Goal: Task Accomplishment & Management: Manage account settings

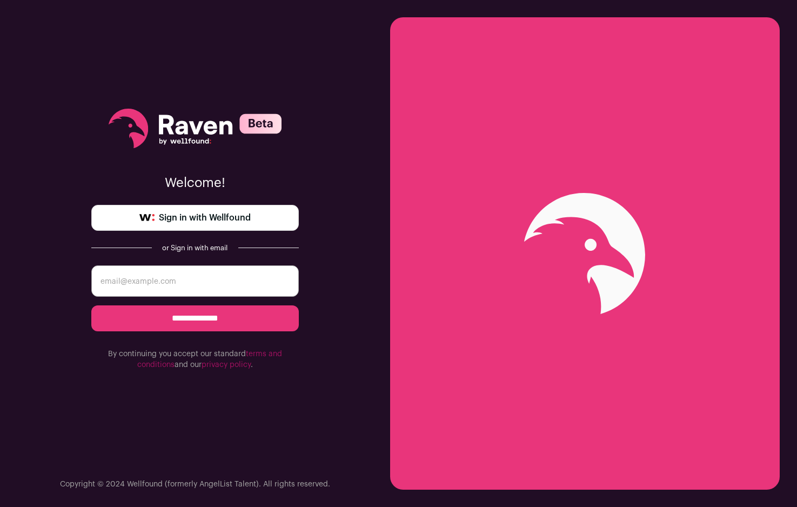
click at [222, 220] on span "Sign in with Wellfound" at bounding box center [205, 217] width 92 height 13
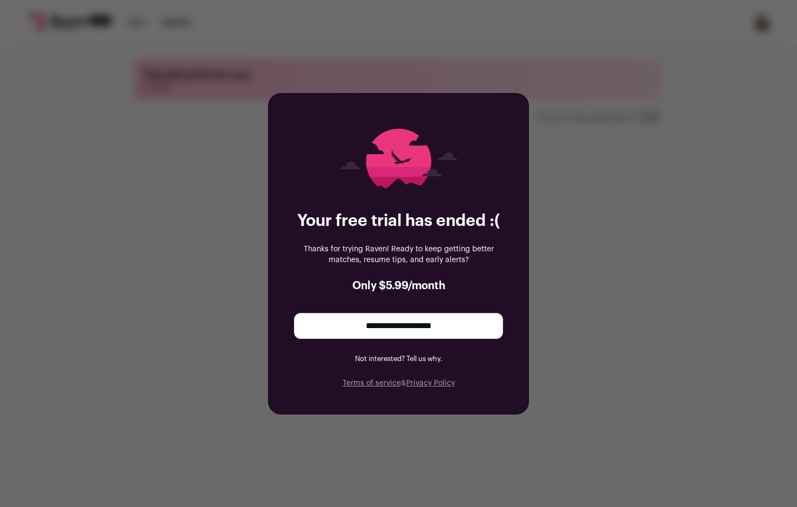
click at [447, 327] on input "**********" at bounding box center [398, 326] width 209 height 26
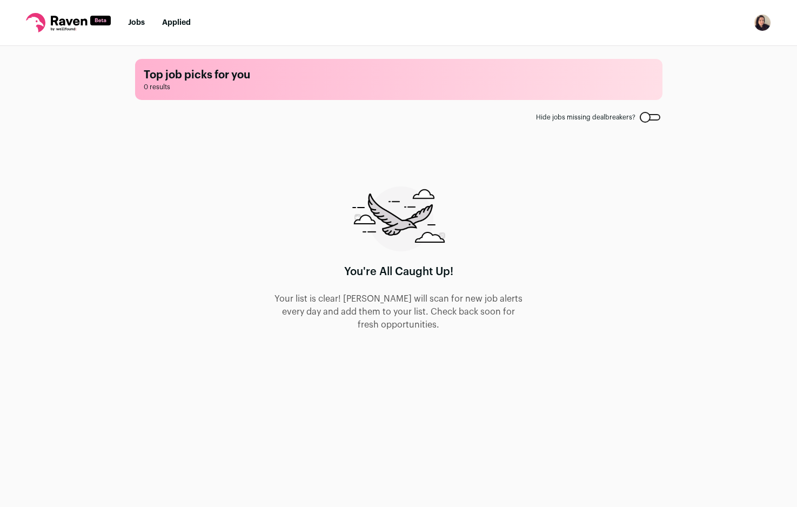
click at [127, 20] on nav "Jobs Applied Settings Notifications Preferences Resume Subscription FAQs Logout" at bounding box center [398, 23] width 797 height 46
click at [133, 21] on link "Jobs" at bounding box center [136, 23] width 17 height 8
click at [762, 21] on img "Open dropdown" at bounding box center [761, 22] width 17 height 17
click at [731, 44] on link "Settings" at bounding box center [710, 50] width 119 height 26
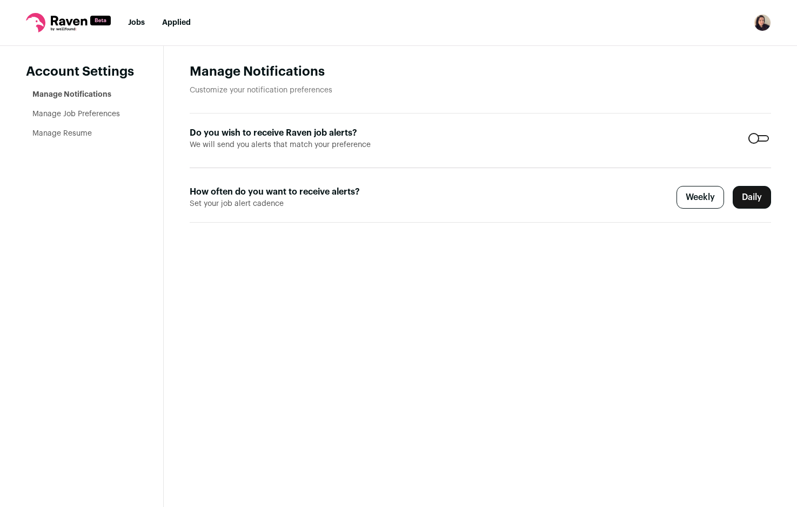
click at [76, 113] on link "Manage Job Preferences" at bounding box center [75, 114] width 87 height 8
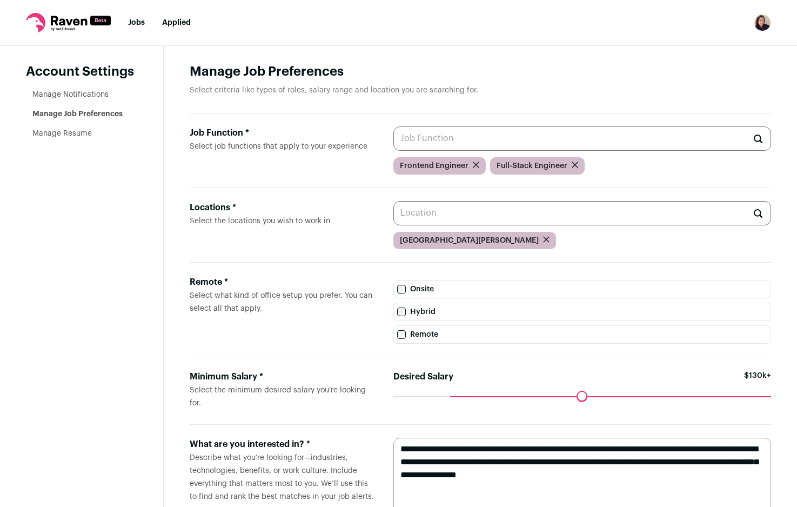
click at [69, 130] on link "Manage Resume" at bounding box center [61, 134] width 59 height 8
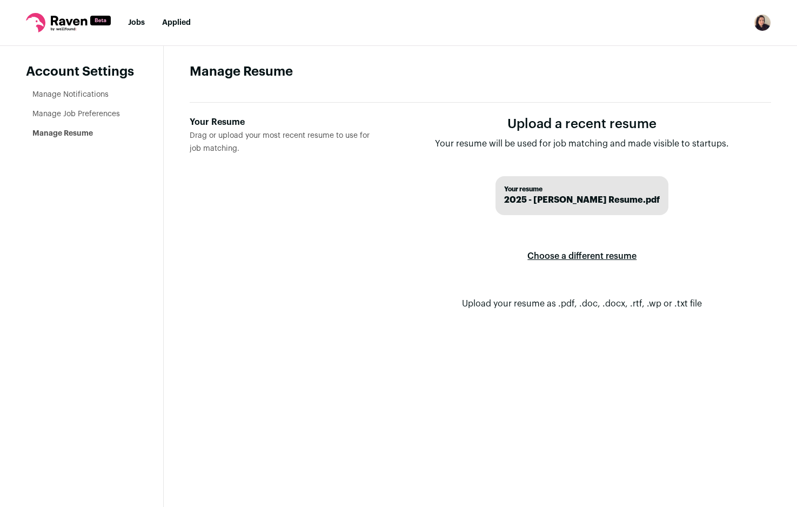
click at [578, 257] on label "Choose a different resume" at bounding box center [581, 256] width 109 height 30
click at [0, 0] on input "Your Resume Drag or upload your most recent resume to use for job matching." at bounding box center [0, 0] width 0 height 0
click at [108, 115] on link "Manage Job Preferences" at bounding box center [75, 114] width 87 height 8
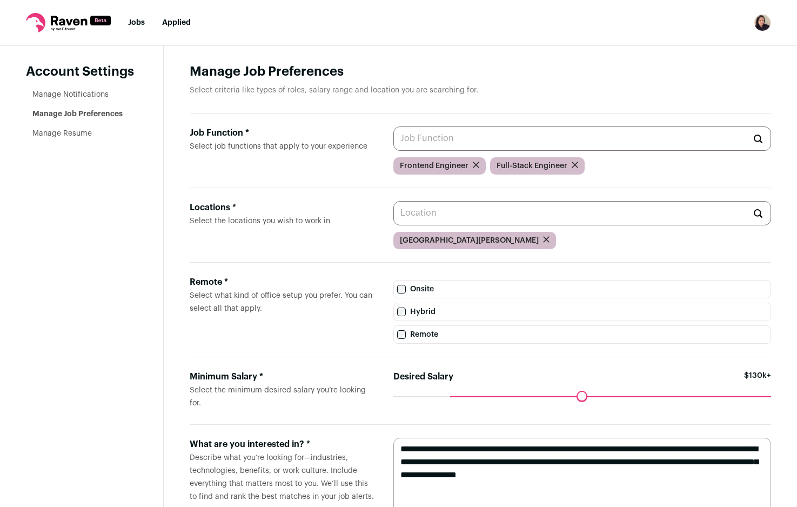
click at [460, 214] on input "Locations * Select the locations you wish to work in" at bounding box center [581, 213] width 377 height 24
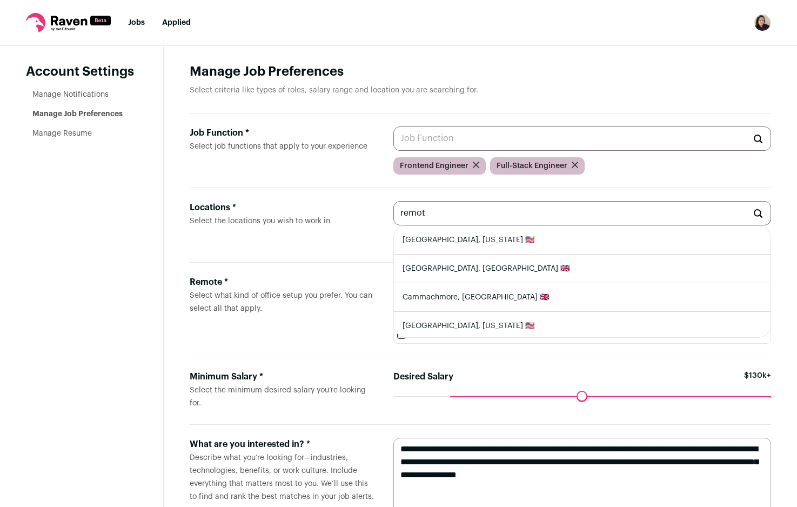
type input "remote"
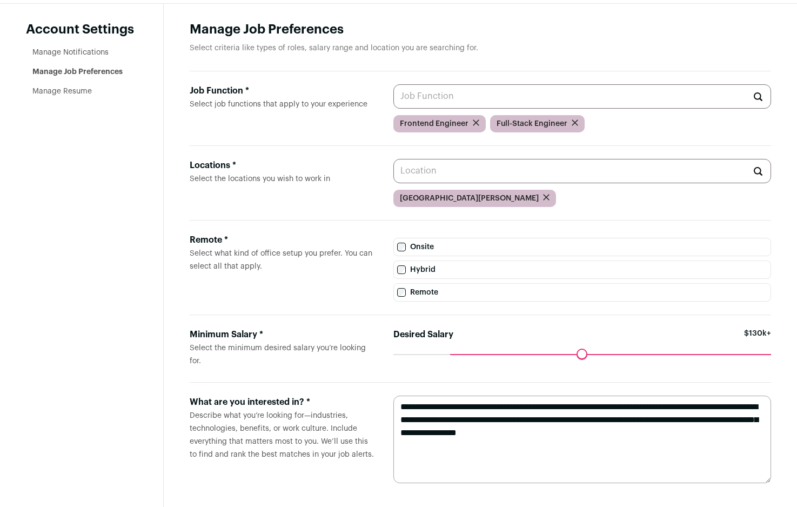
scroll to position [49, 0]
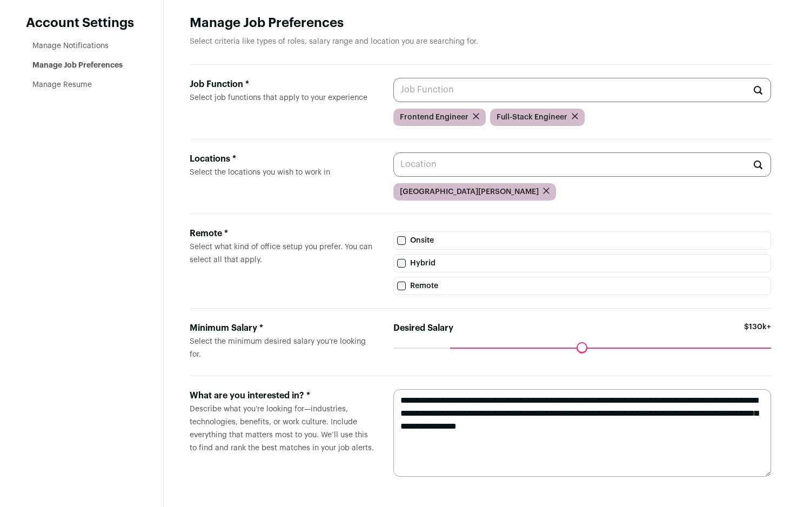
click at [672, 436] on textarea "**********" at bounding box center [581, 432] width 377 height 87
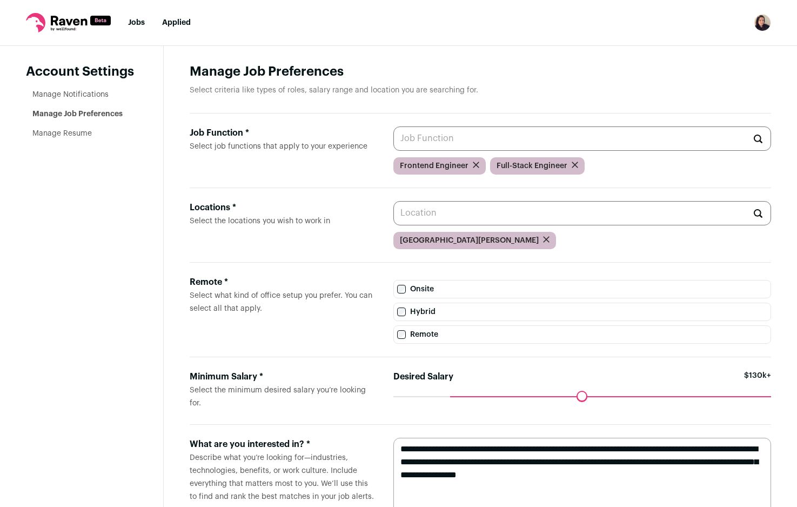
click at [138, 27] on li "Jobs" at bounding box center [136, 22] width 17 height 11
click at [140, 21] on link "Jobs" at bounding box center [136, 23] width 17 height 8
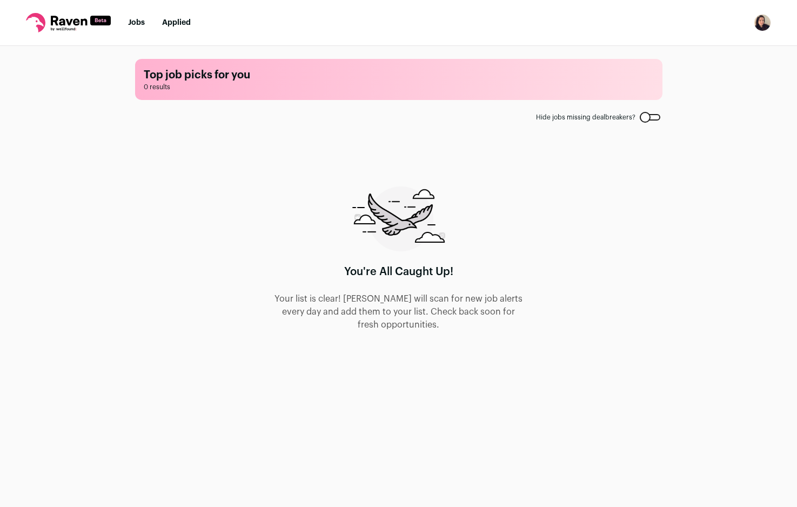
click at [653, 118] on div at bounding box center [649, 117] width 21 height 6
click at [169, 19] on link "Applied" at bounding box center [176, 23] width 29 height 8
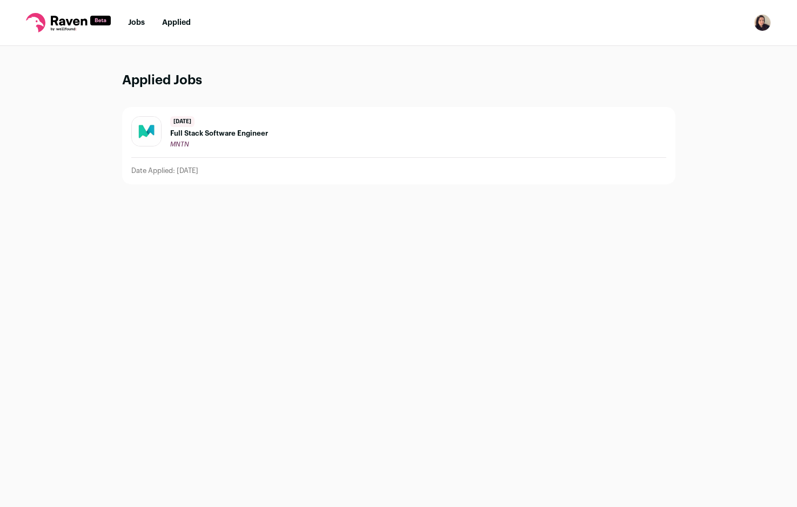
click at [132, 22] on link "Jobs" at bounding box center [136, 23] width 17 height 8
